Goal: Information Seeking & Learning: Learn about a topic

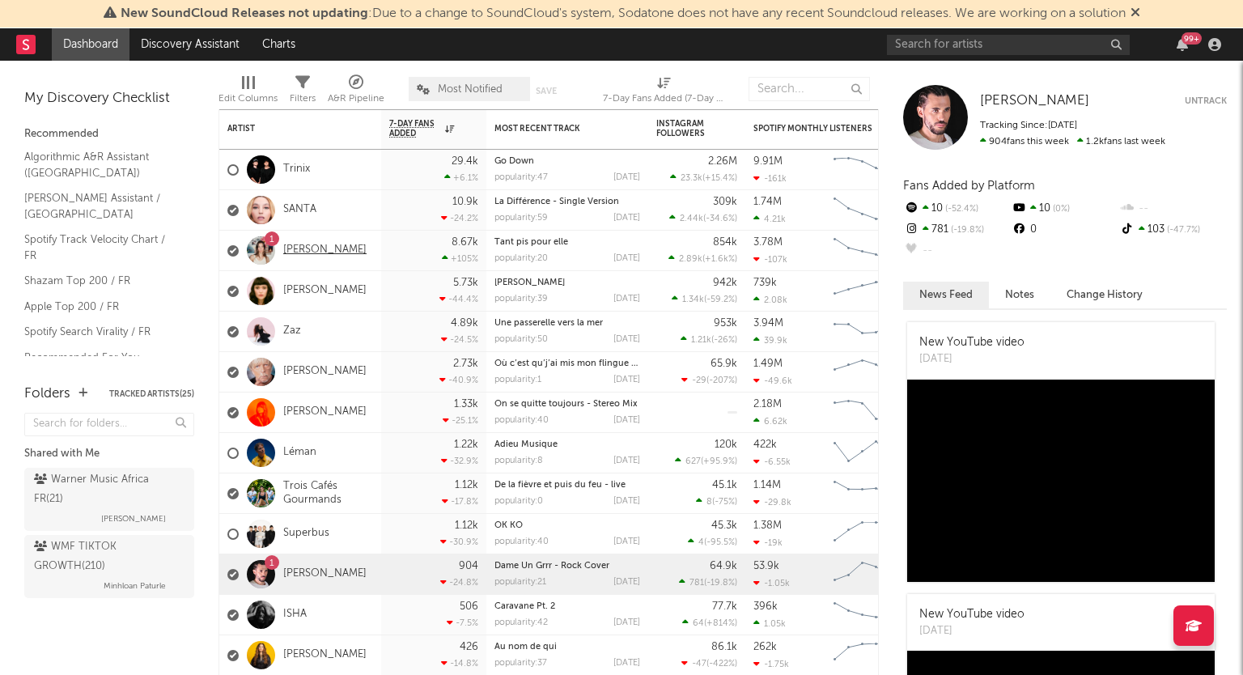
click at [330, 254] on link "[PERSON_NAME]" at bounding box center [324, 251] width 83 height 14
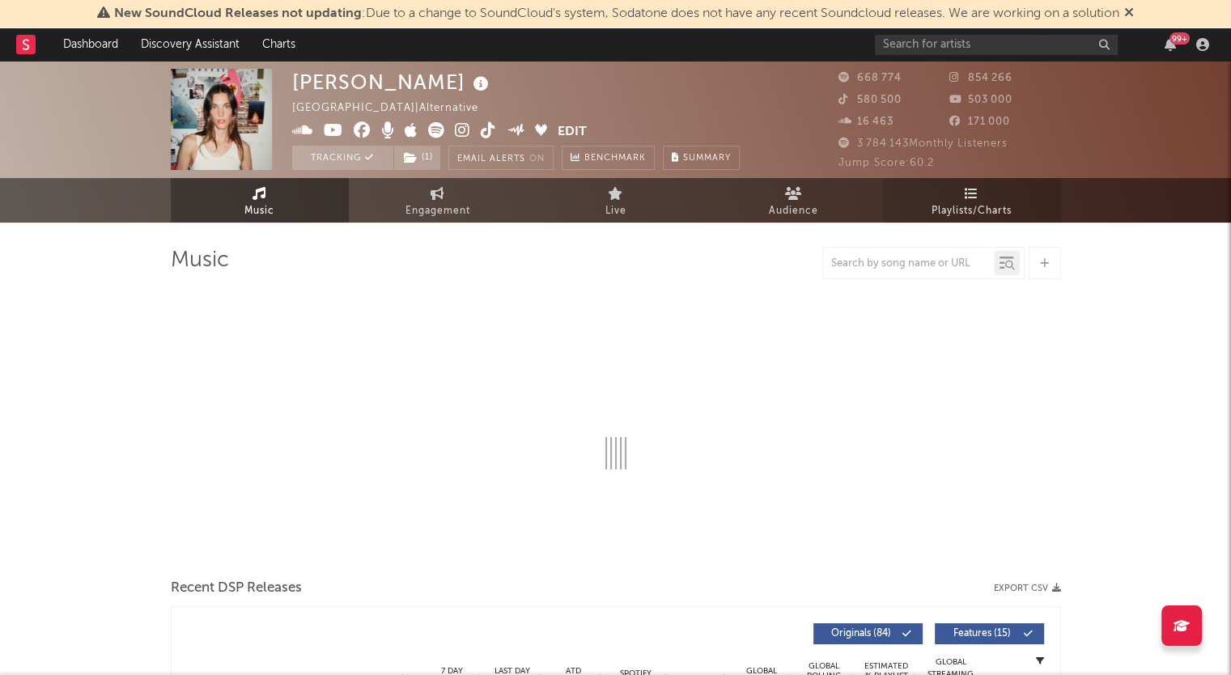
select select "6m"
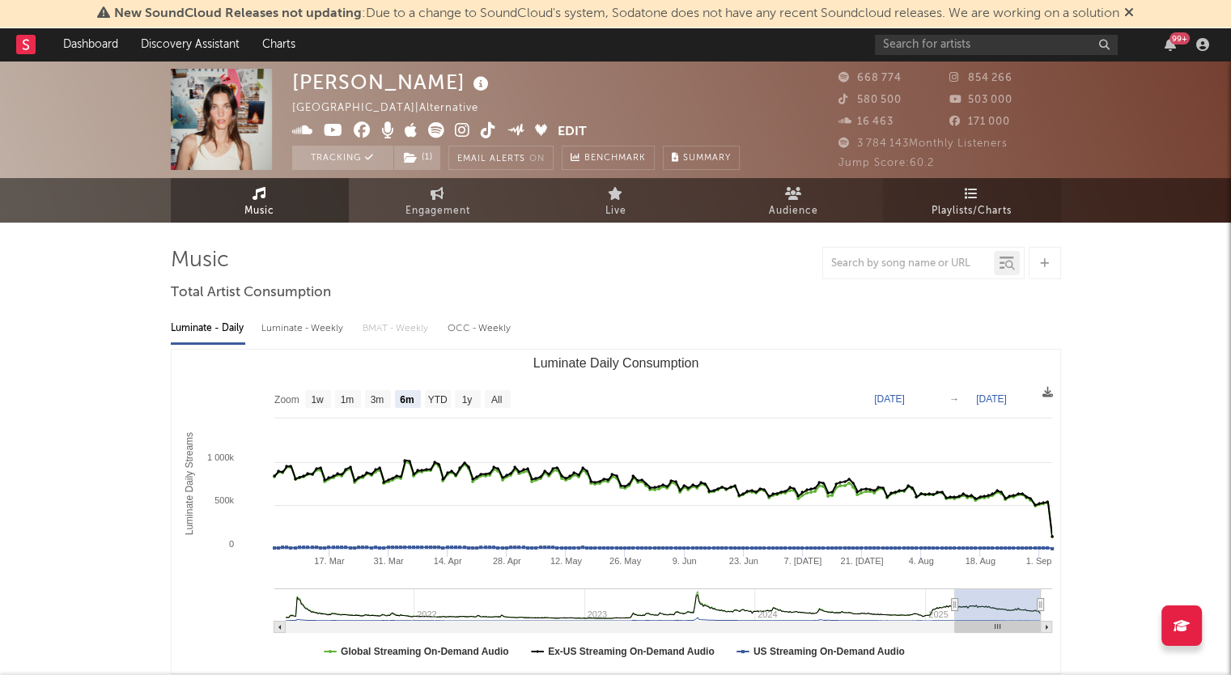
click at [968, 209] on span "Playlists/Charts" at bounding box center [971, 210] width 80 height 19
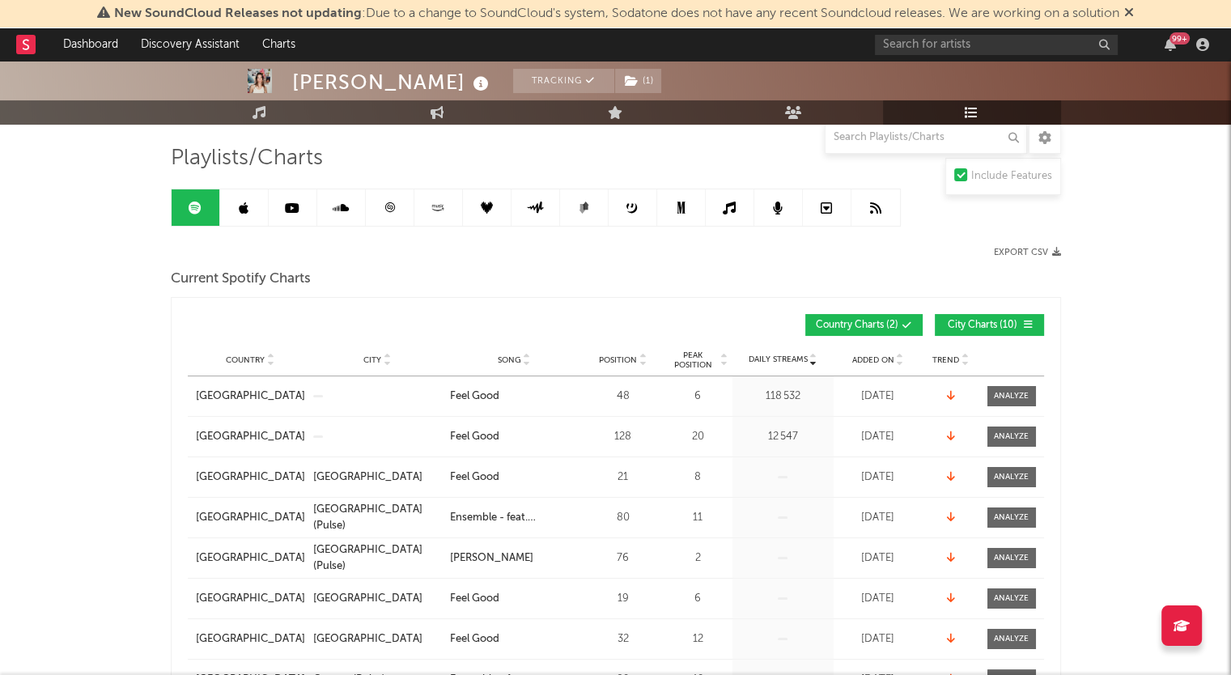
scroll to position [107, 0]
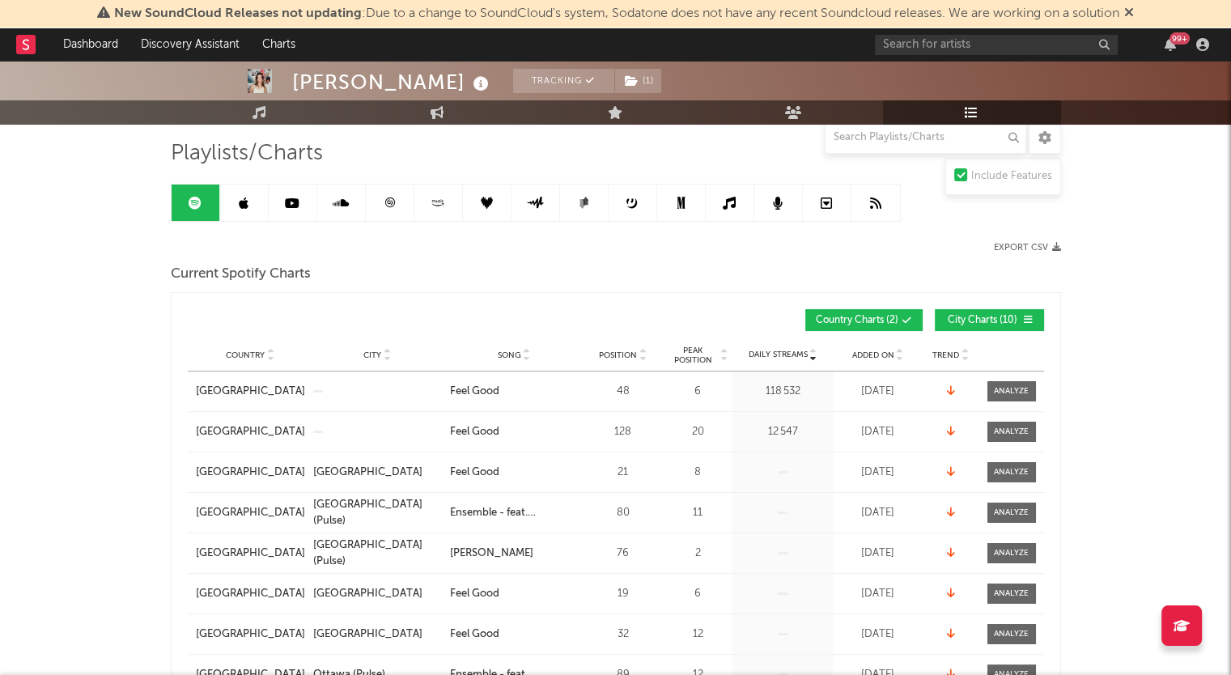
click at [881, 354] on span "Added On" at bounding box center [873, 355] width 42 height 10
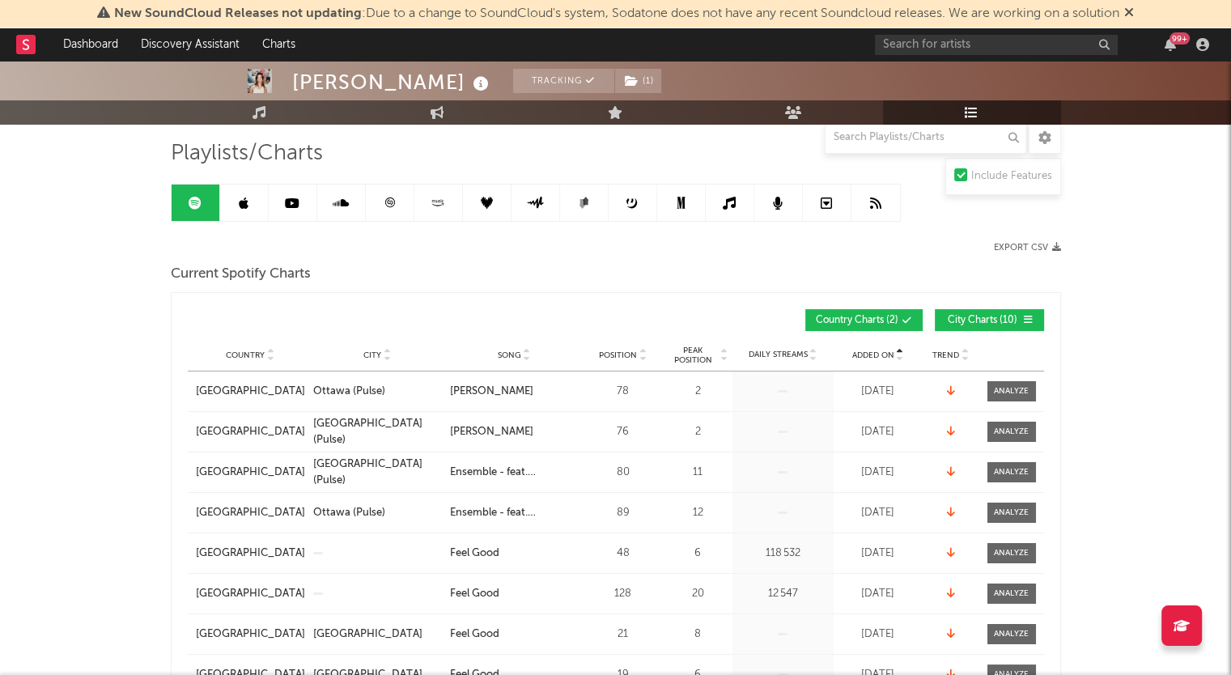
click at [881, 354] on span "Added On" at bounding box center [873, 355] width 42 height 10
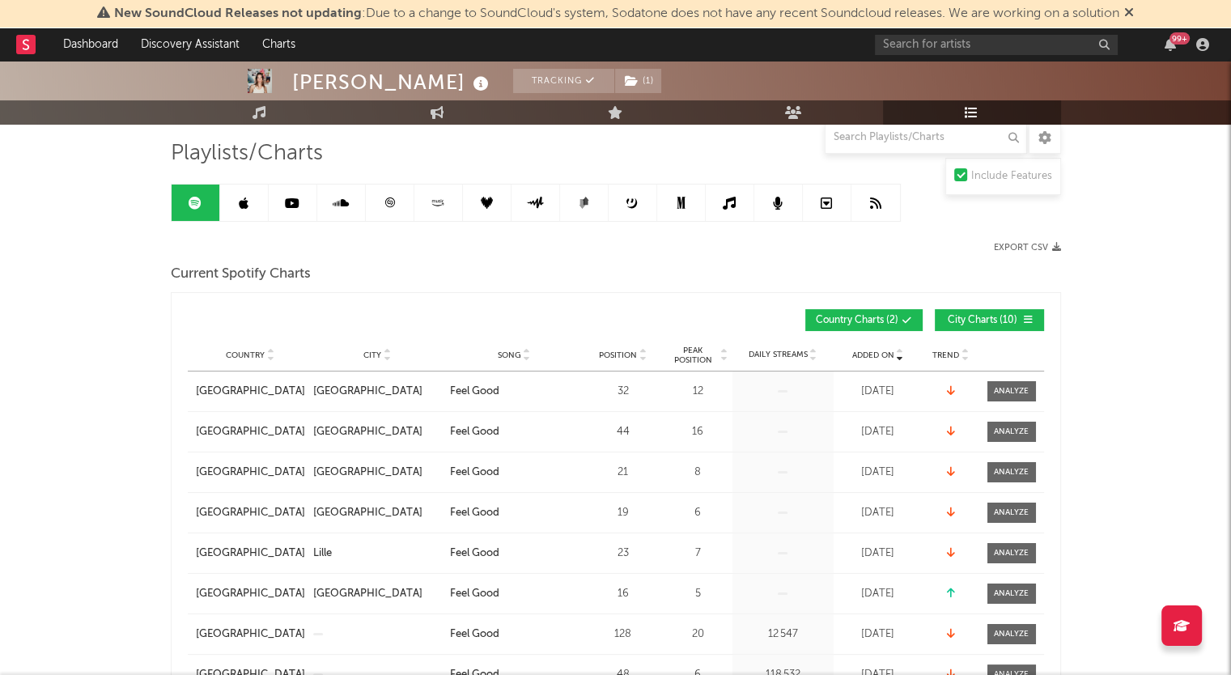
click at [881, 354] on span "Added On" at bounding box center [873, 355] width 42 height 10
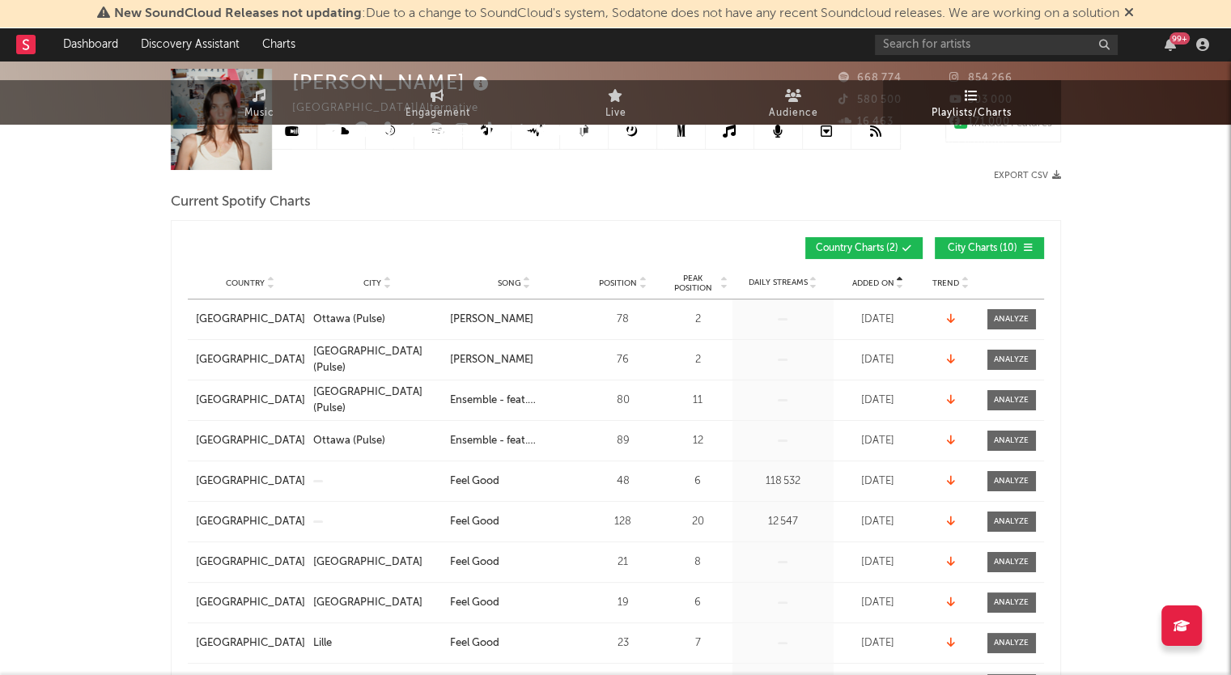
scroll to position [0, 0]
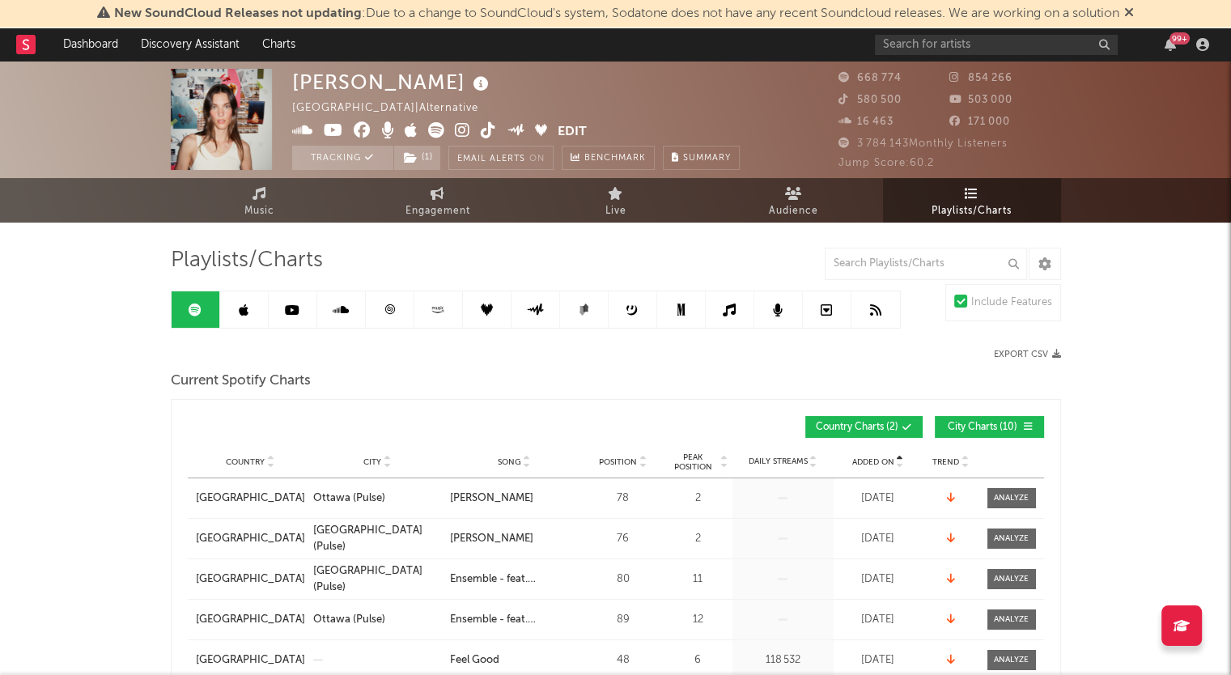
click at [249, 311] on link at bounding box center [244, 309] width 49 height 36
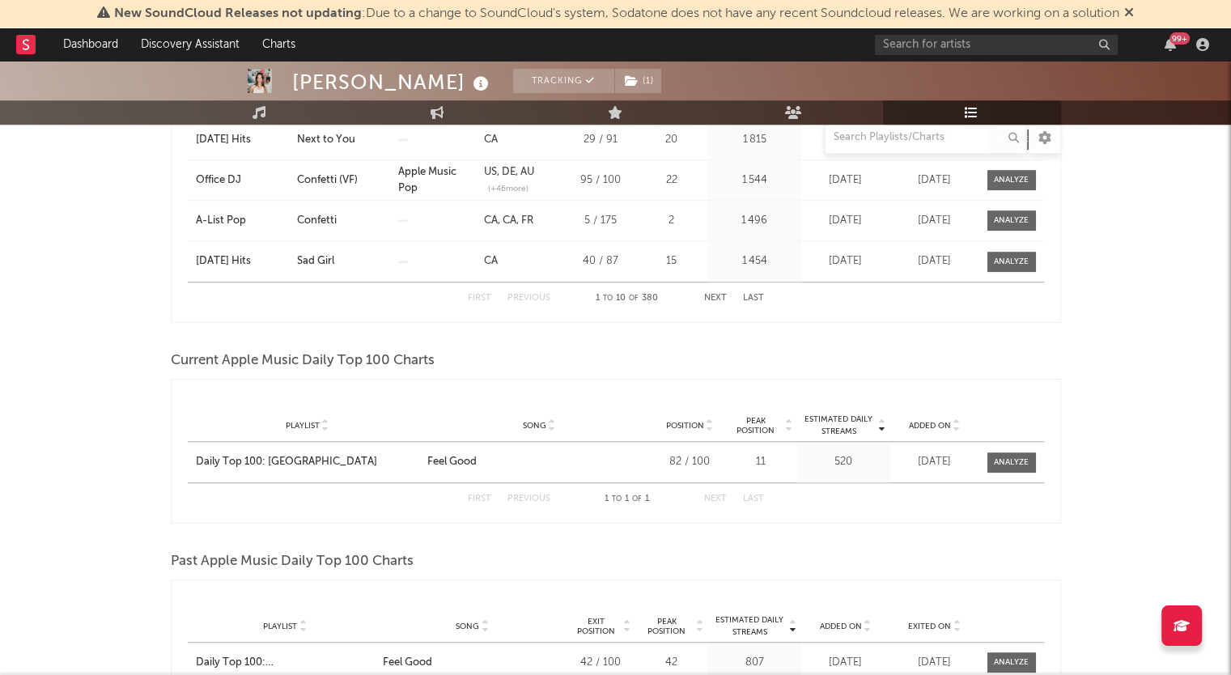
scroll to position [1256, 0]
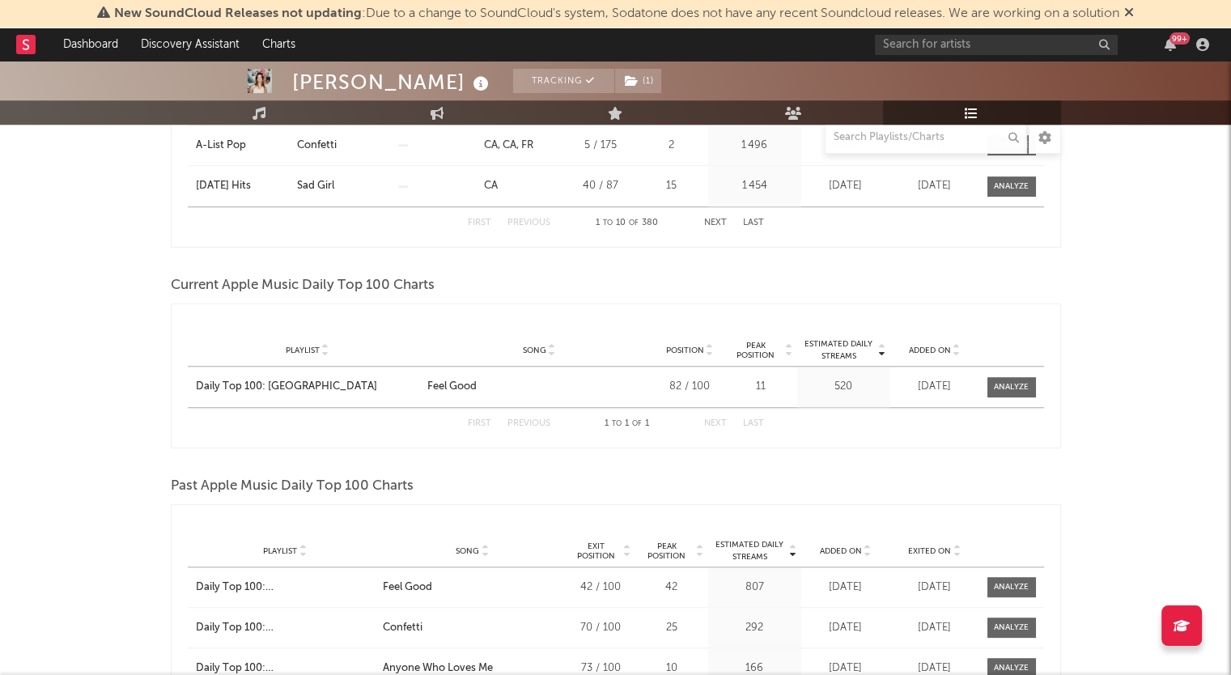
click at [928, 353] on span "Added On" at bounding box center [930, 350] width 42 height 10
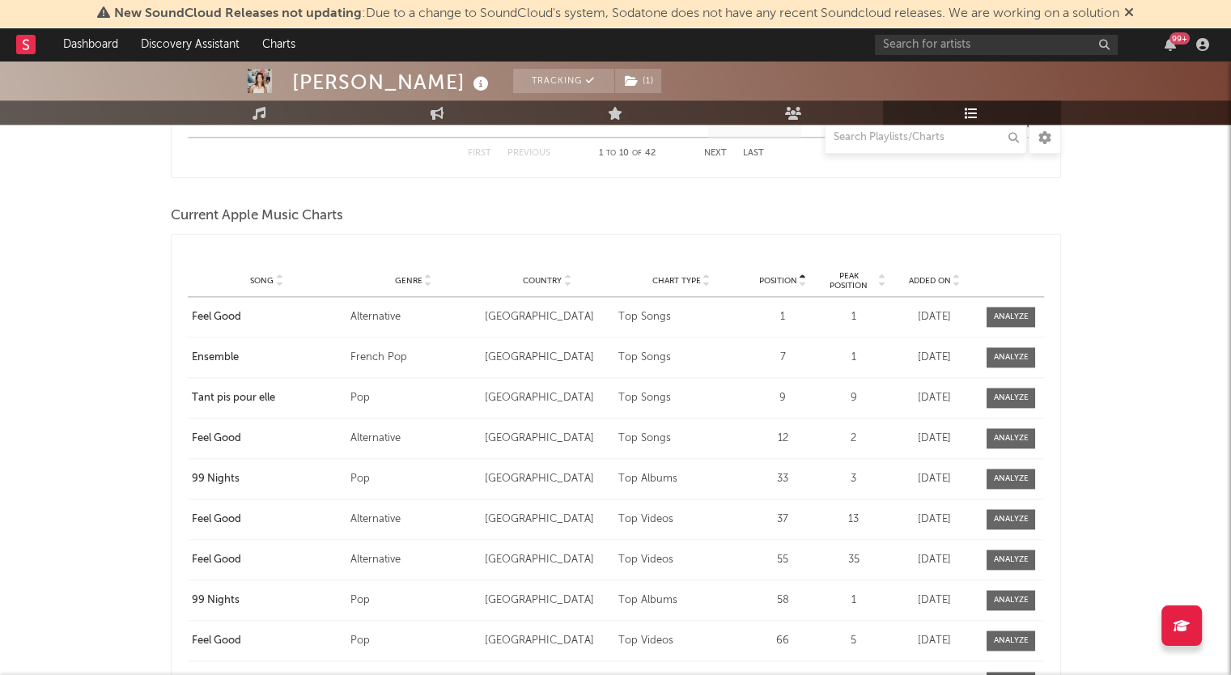
scroll to position [2093, 0]
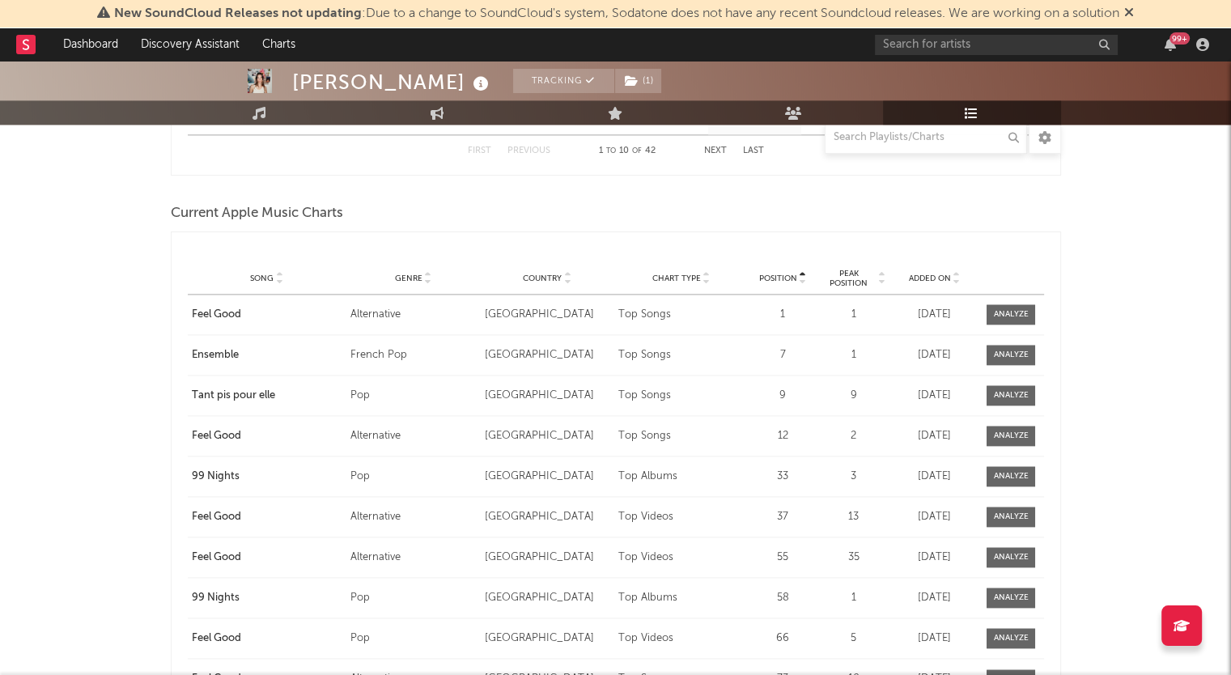
click at [918, 278] on span "Added On" at bounding box center [929, 278] width 42 height 10
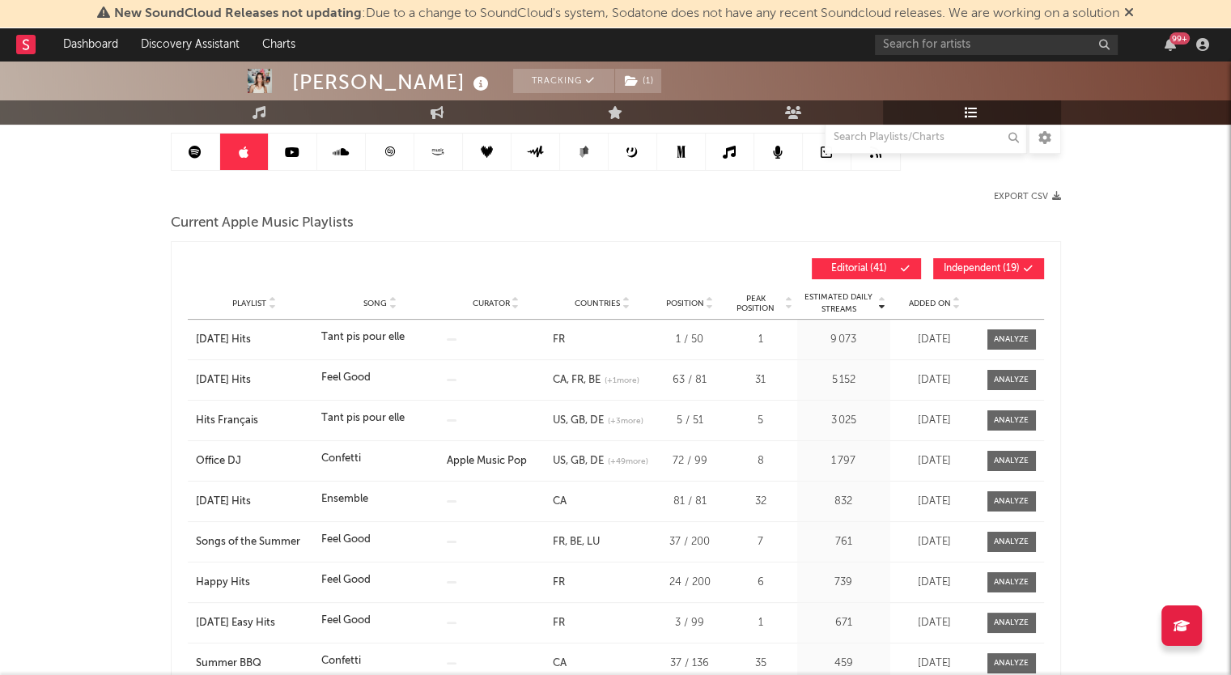
scroll to position [157, 0]
click at [392, 159] on link at bounding box center [390, 152] width 49 height 36
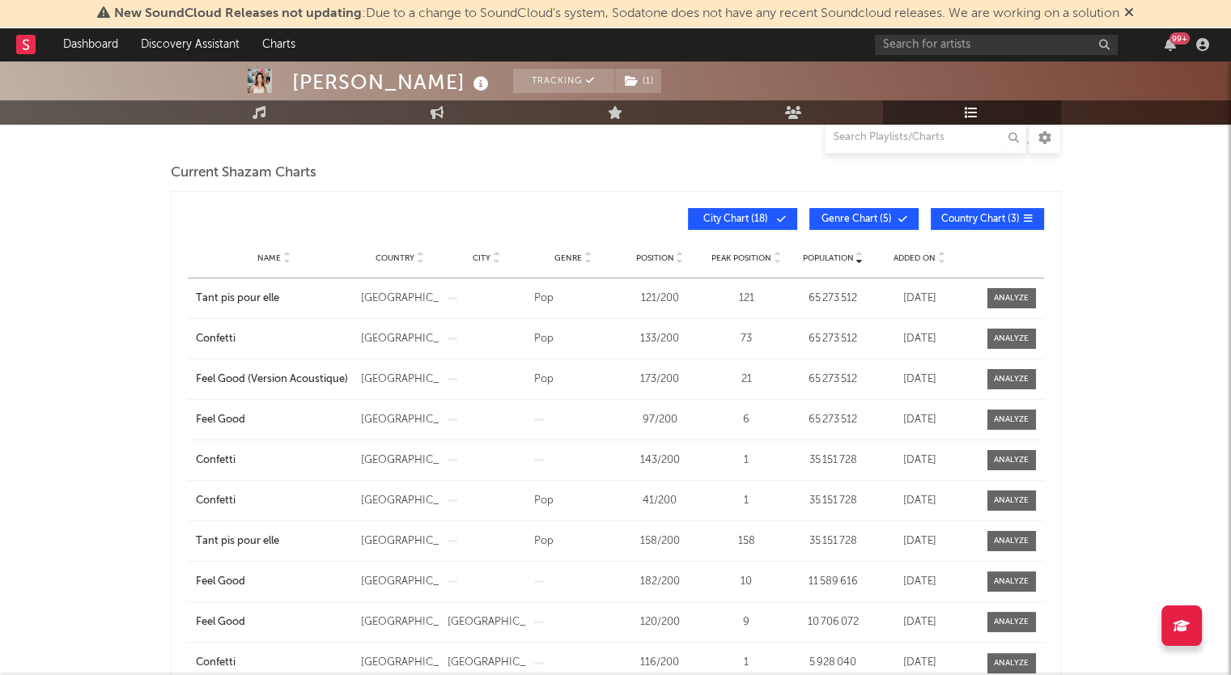
scroll to position [209, 0]
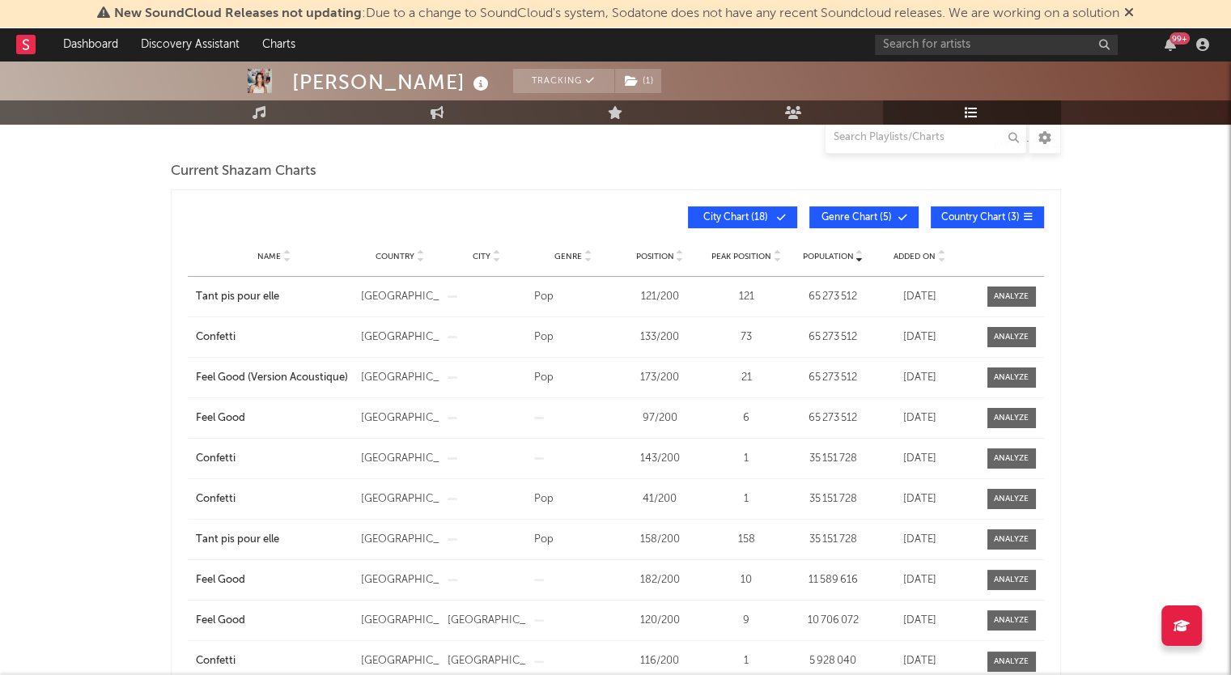
click at [909, 258] on span "Added On" at bounding box center [914, 257] width 42 height 10
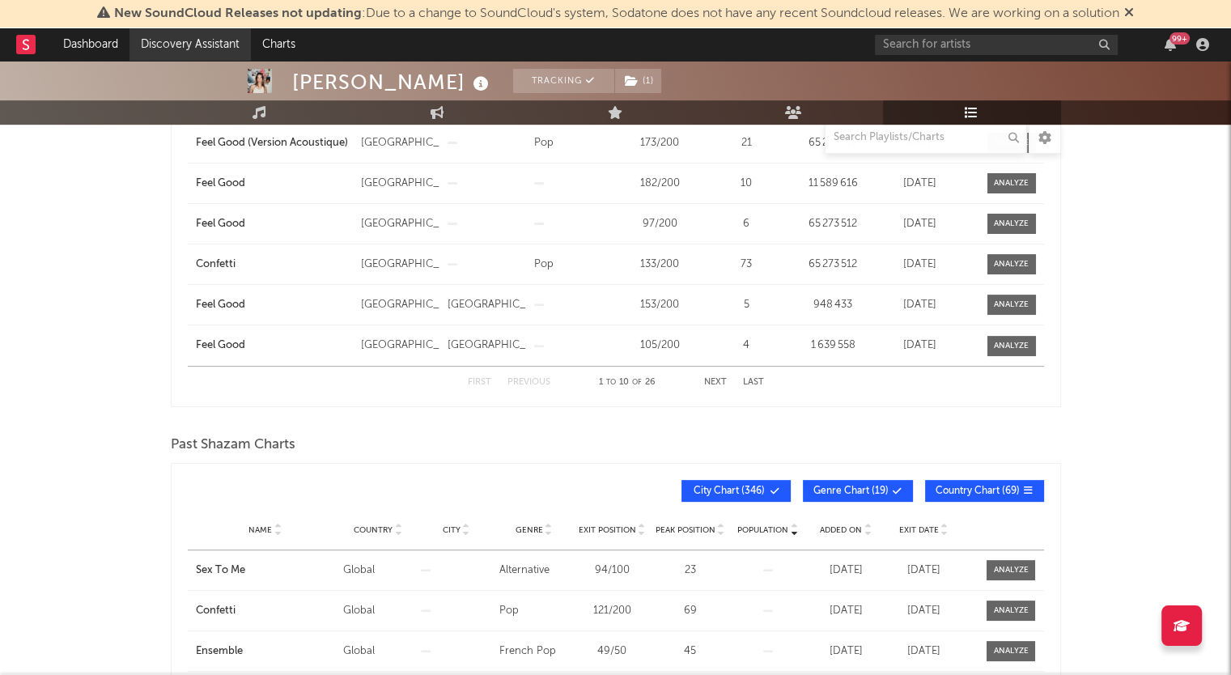
scroll to position [523, 0]
